Goal: Navigation & Orientation: Find specific page/section

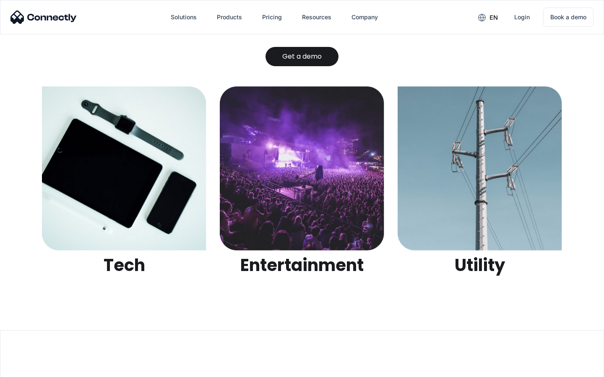
scroll to position [2645, 0]
